Goal: Task Accomplishment & Management: Manage account settings

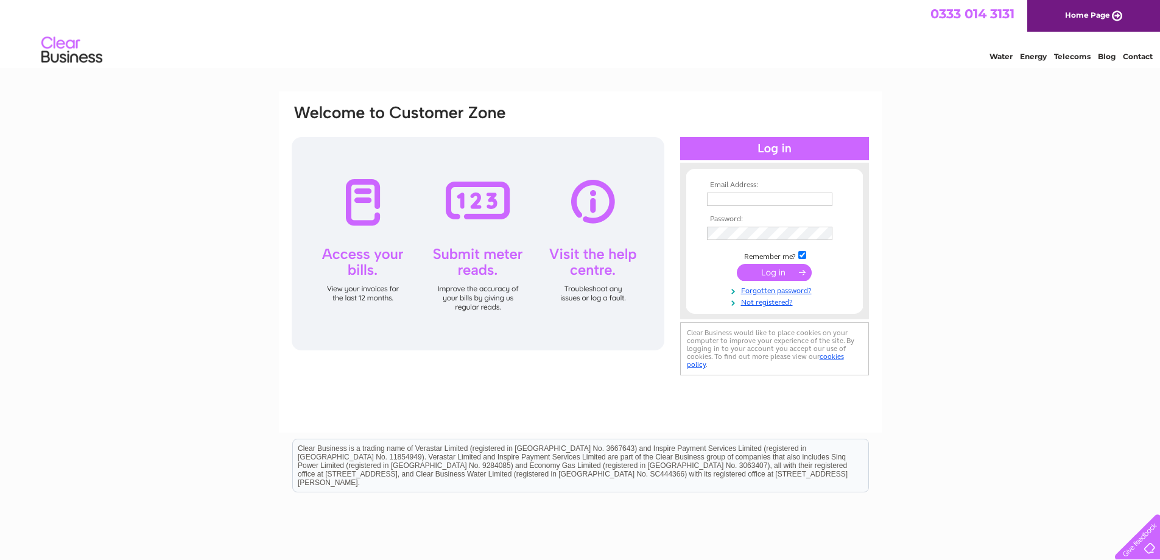
click at [746, 200] on input "text" at bounding box center [769, 198] width 125 height 13
type input "jillappleyard1@btconnect.com"
click at [773, 272] on input "submit" at bounding box center [774, 273] width 75 height 17
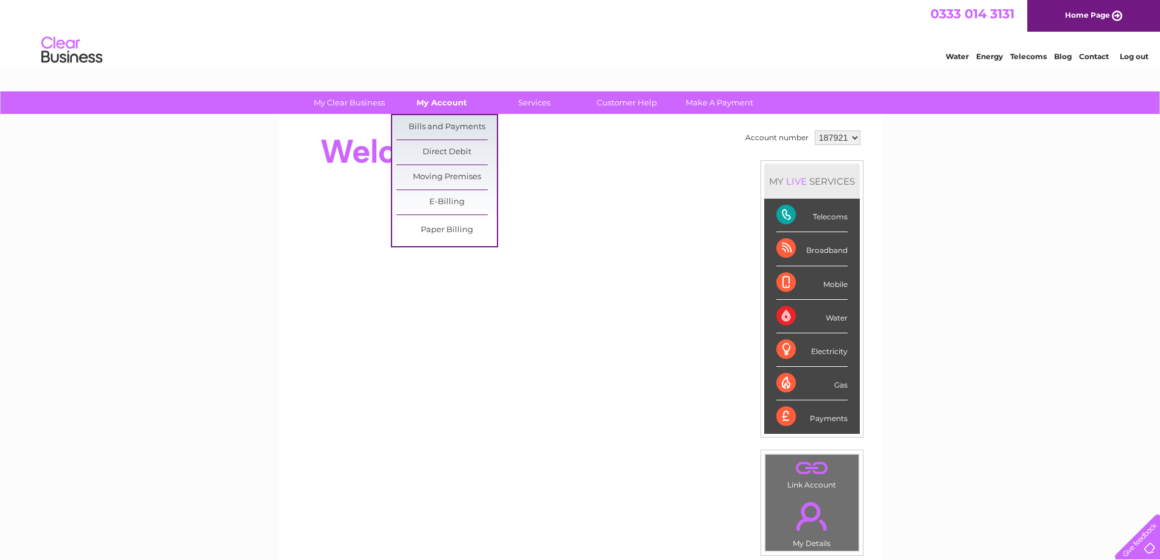
click at [457, 105] on link "My Account" at bounding box center [442, 102] width 101 height 23
click at [451, 125] on link "Bills and Payments" at bounding box center [447, 127] width 101 height 24
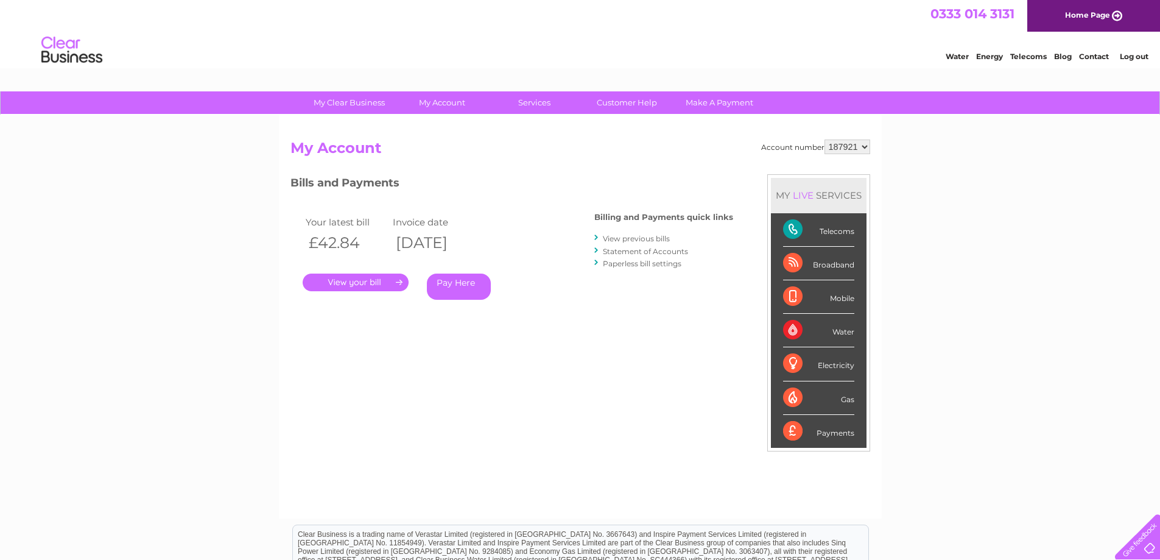
click at [367, 283] on link "." at bounding box center [356, 283] width 106 height 18
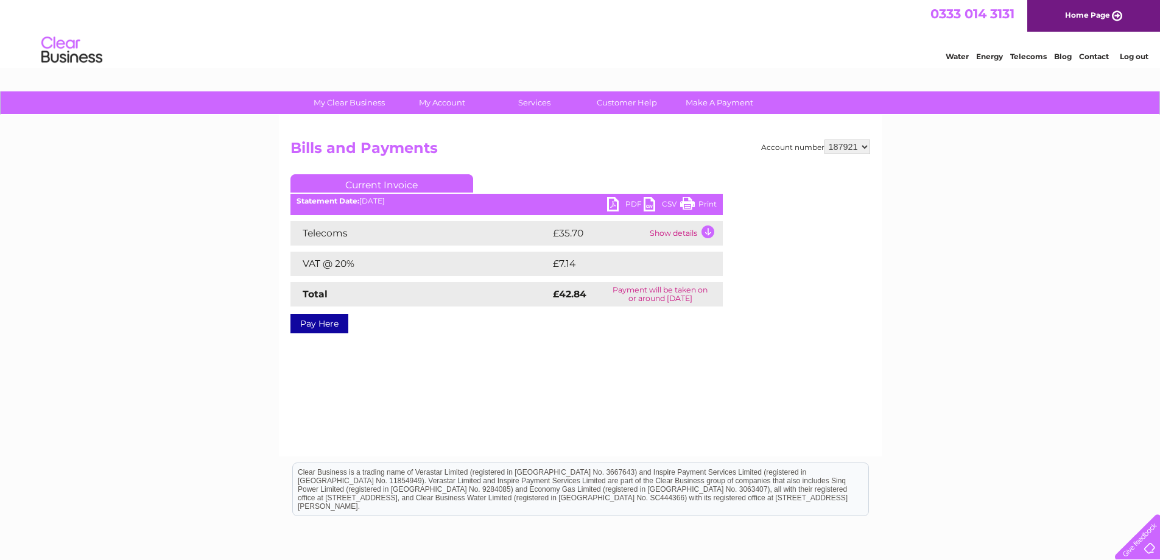
click at [706, 200] on link "Print" at bounding box center [698, 206] width 37 height 18
click at [864, 146] on select "187921 187934" at bounding box center [848, 146] width 46 height 15
select select "187934"
click at [825, 139] on select "187921 187934" at bounding box center [848, 146] width 46 height 15
click at [691, 200] on link "Print" at bounding box center [698, 206] width 37 height 18
